Goal: Transaction & Acquisition: Purchase product/service

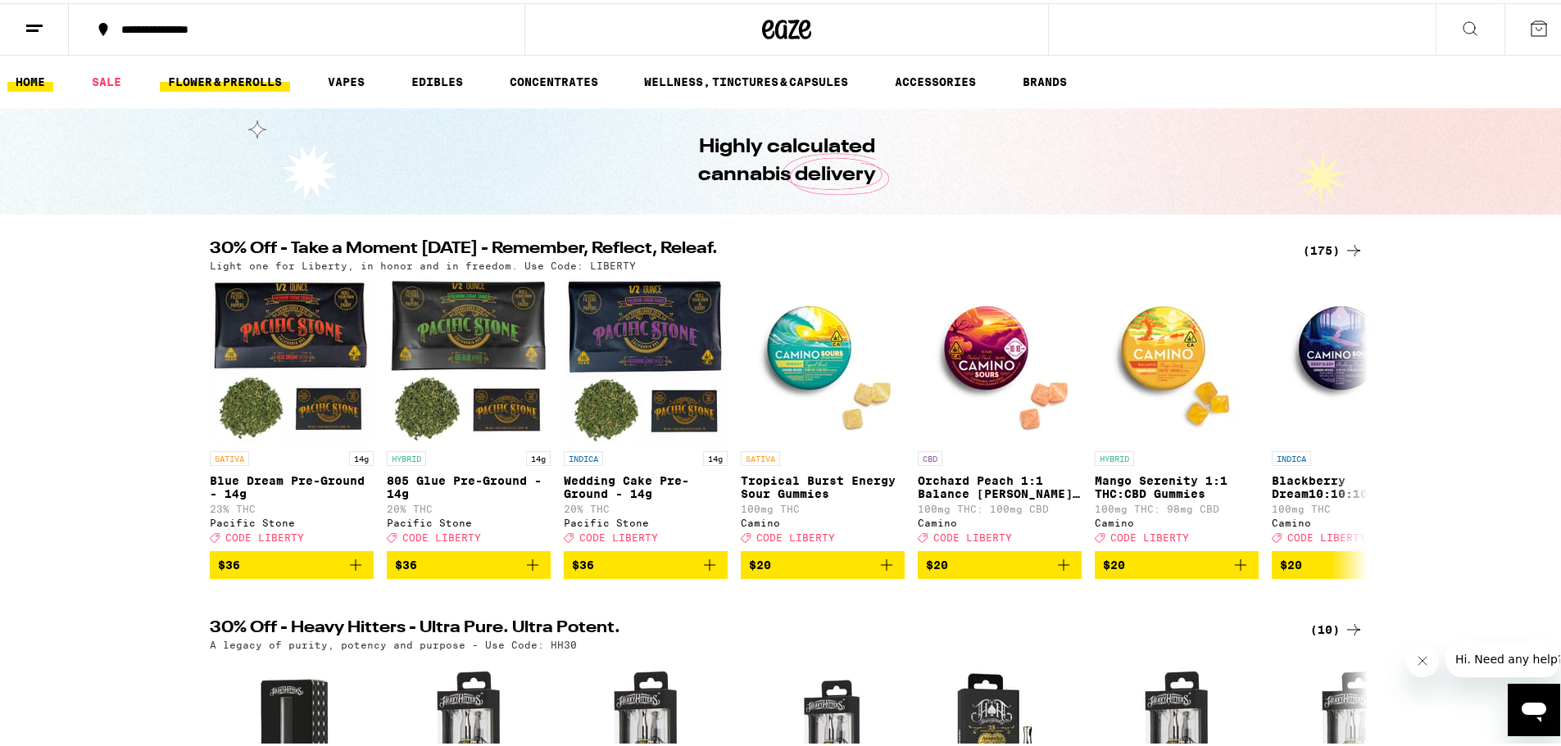
click at [243, 76] on link "FLOWER & PREROLLS" at bounding box center [225, 79] width 130 height 20
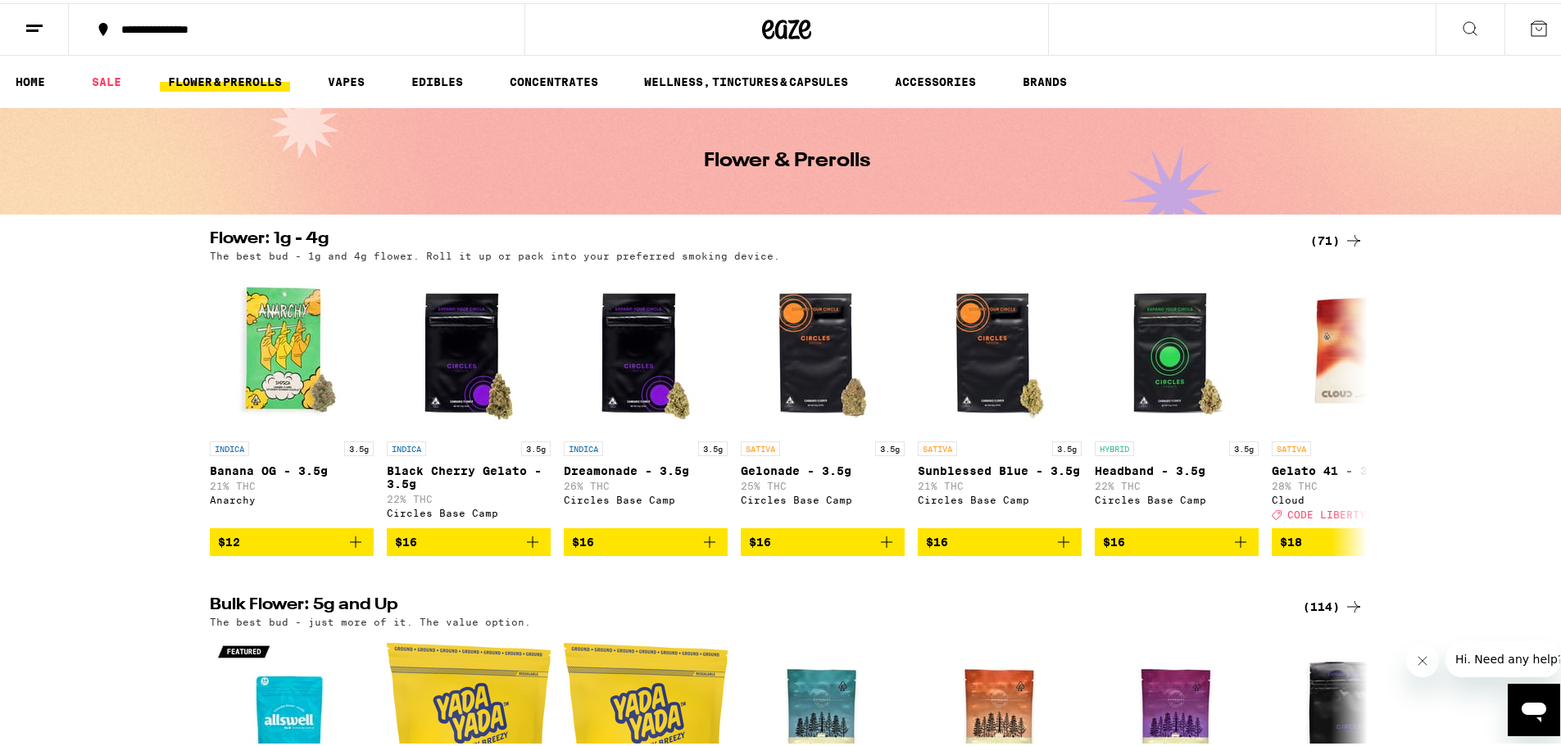
click at [1330, 244] on div "(71)" at bounding box center [1336, 238] width 53 height 20
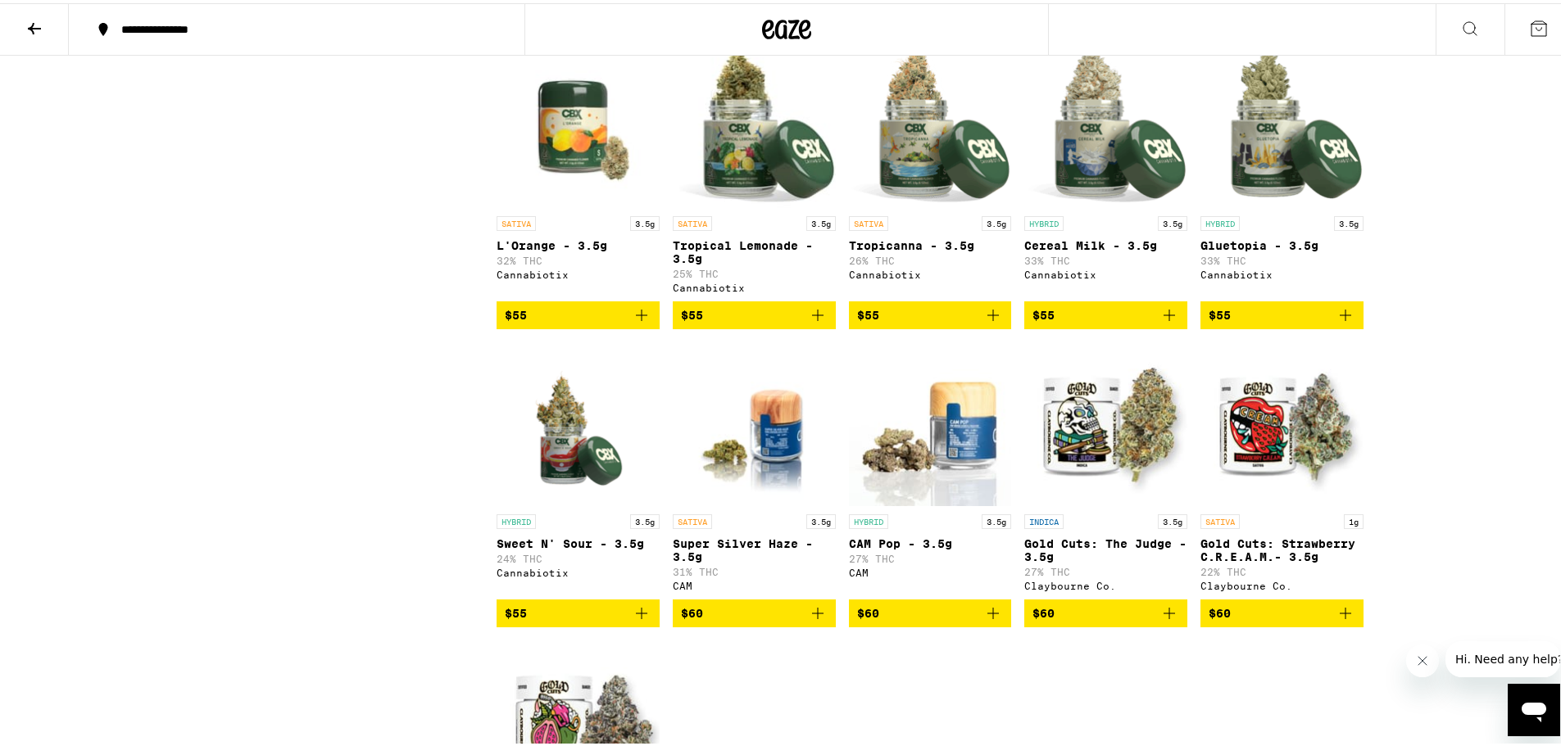
scroll to position [3769, 0]
